Goal: Task Accomplishment & Management: Use online tool/utility

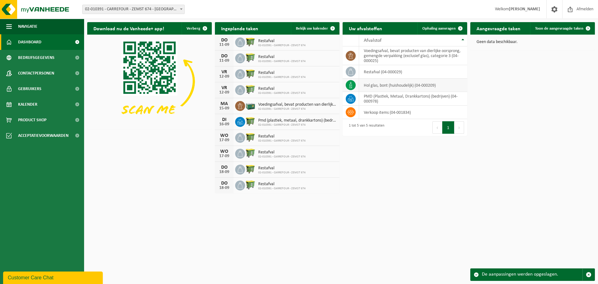
click at [403, 86] on td "hol glas, bont (huishoudelijk) (04-000209)" at bounding box center [413, 85] width 108 height 13
click at [310, 27] on span "Bekijk uw kalender" at bounding box center [312, 28] width 32 height 4
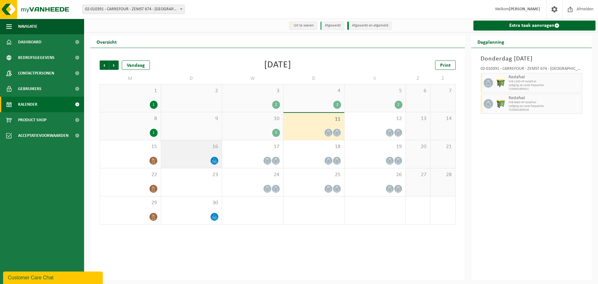
click at [215, 162] on icon at bounding box center [214, 160] width 5 height 5
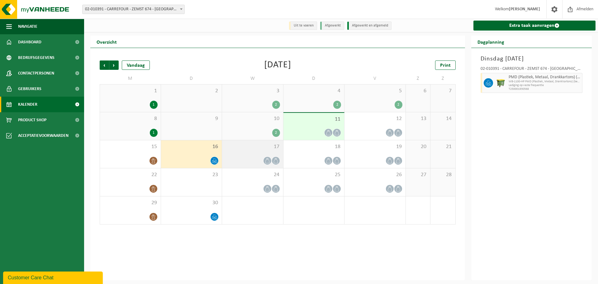
click at [278, 162] on icon at bounding box center [275, 160] width 5 height 5
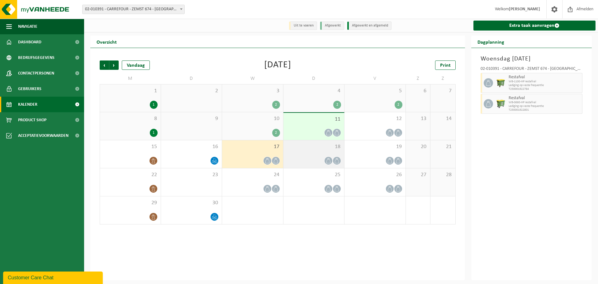
click at [326, 162] on icon at bounding box center [328, 160] width 5 height 5
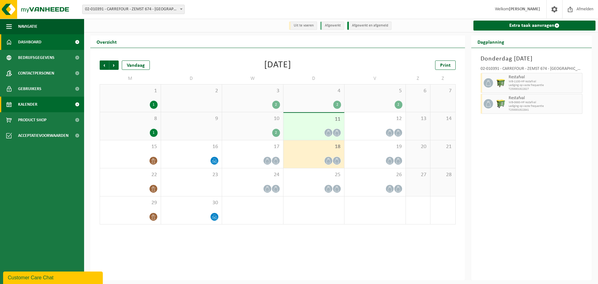
click at [33, 44] on span "Dashboard" at bounding box center [29, 42] width 23 height 16
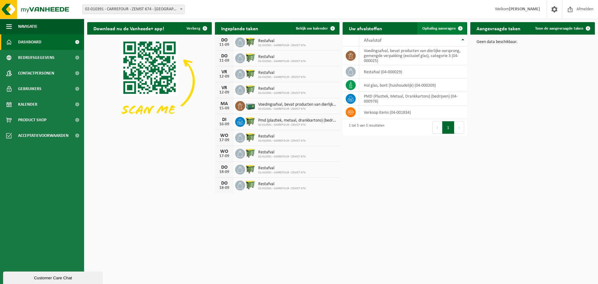
click at [439, 31] on link "Ophaling aanvragen" at bounding box center [442, 28] width 49 height 12
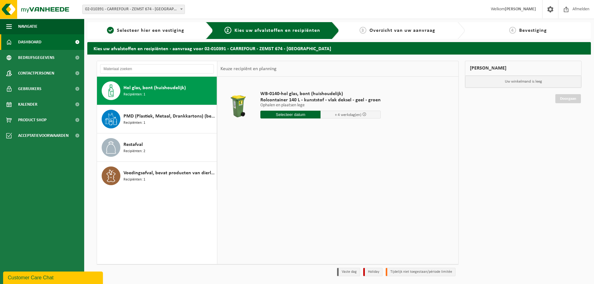
click at [32, 44] on span "Dashboard" at bounding box center [29, 42] width 23 height 16
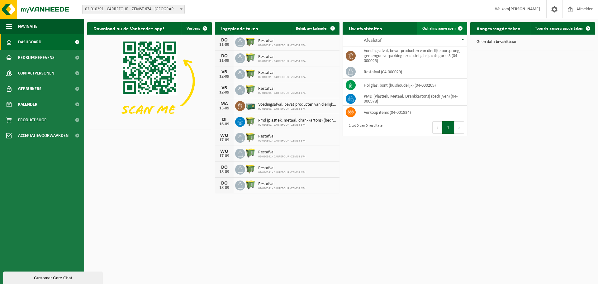
click at [428, 27] on span "Ophaling aanvragen" at bounding box center [439, 28] width 33 height 4
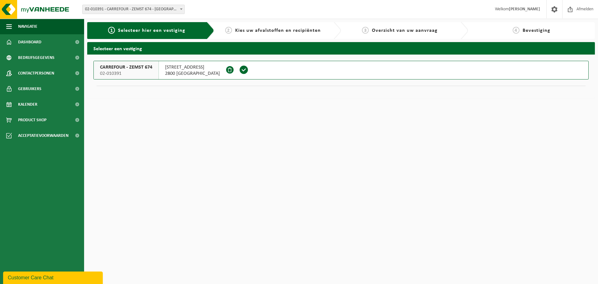
click at [239, 71] on span at bounding box center [243, 69] width 9 height 9
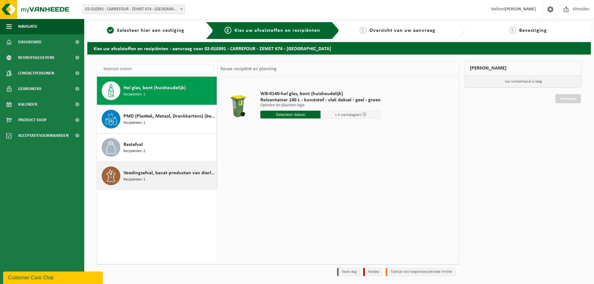
click at [180, 175] on span "Voedingsafval, bevat producten van dierlijke oorsprong, gemengde verpakking (ex…" at bounding box center [169, 172] width 92 height 7
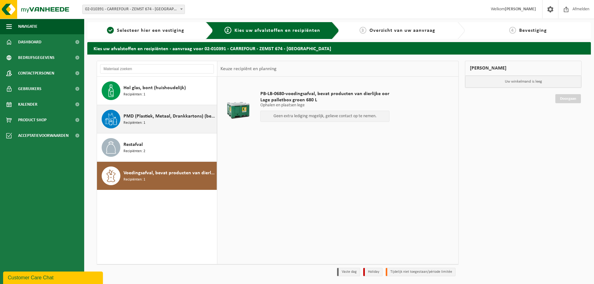
click at [157, 120] on div "PMD (Plastiek, Metaal, Drankkartons) (bedrijven) Recipiënten: 1" at bounding box center [169, 119] width 92 height 19
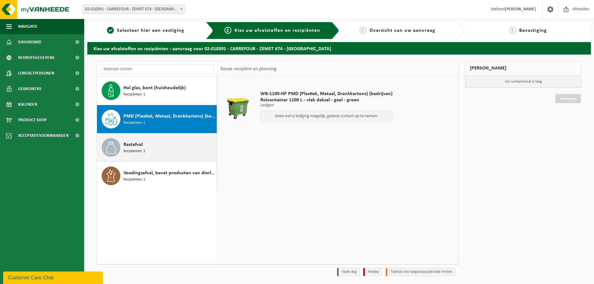
click at [151, 148] on div "Restafval Recipiënten: 2" at bounding box center [169, 147] width 92 height 19
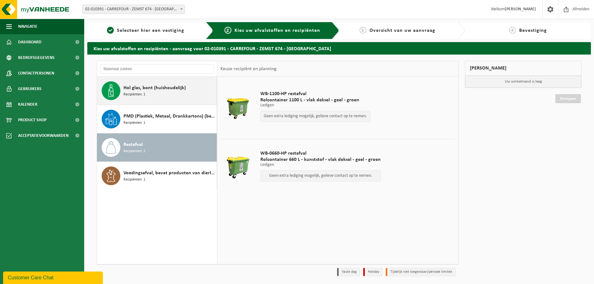
click at [158, 94] on div "Hol glas, bont (huishoudelijk) Recipiënten: 1" at bounding box center [169, 90] width 92 height 19
